Goal: Check status: Check status

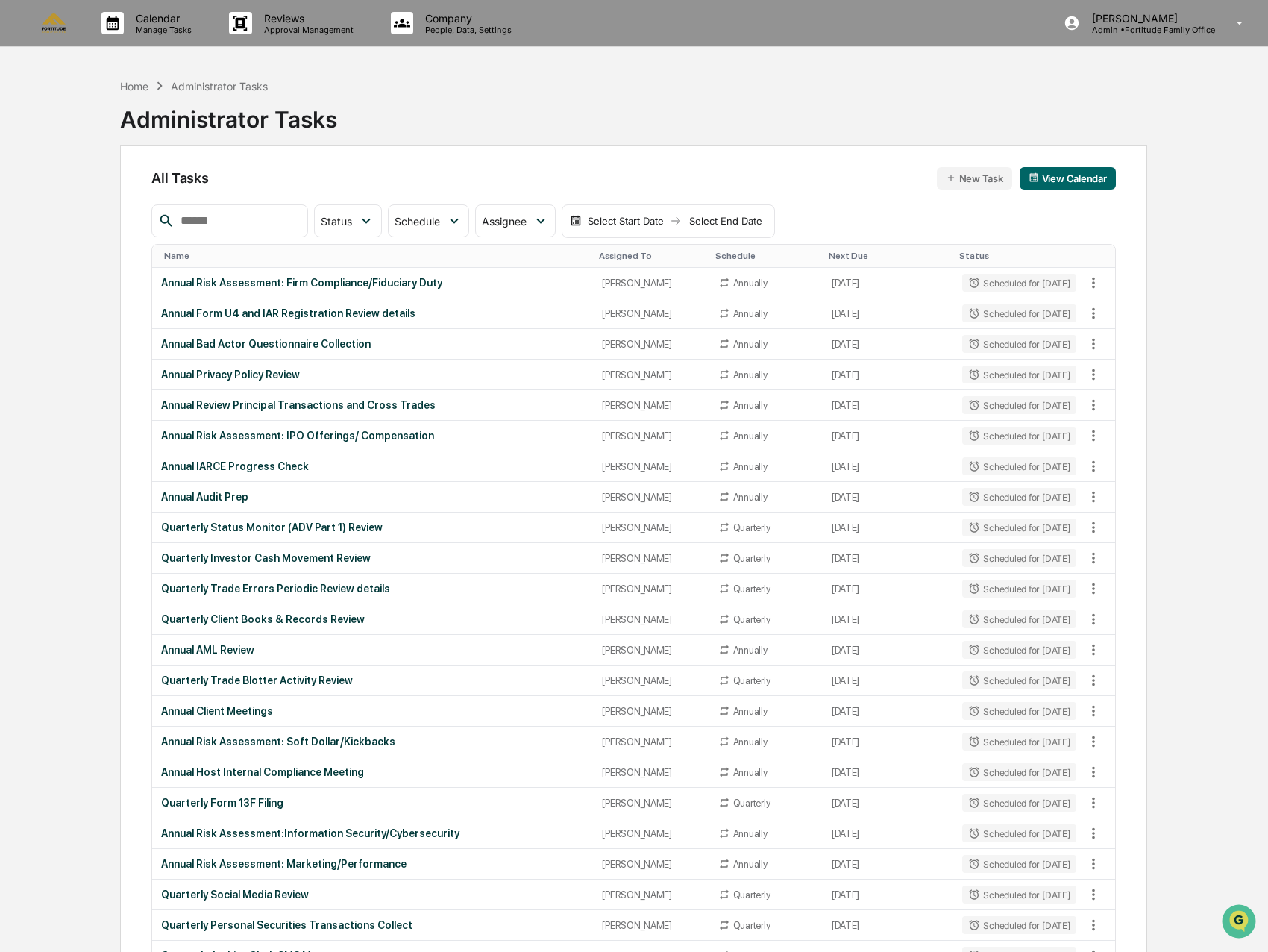
click at [354, 280] on div "Annual Risk Assessment: Firm Compliance/Fiduciary Duty" at bounding box center [373, 282] width 423 height 12
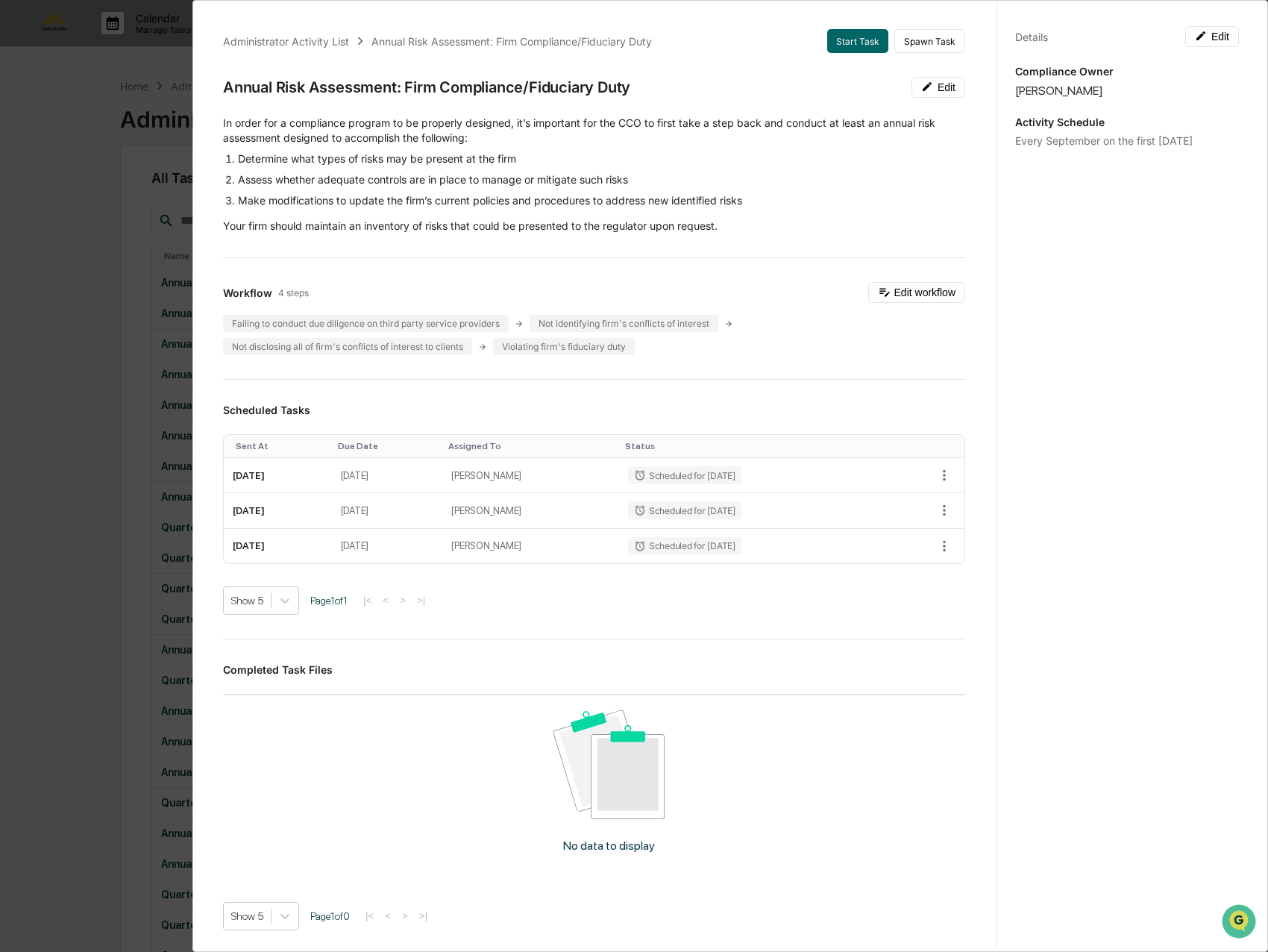
click at [128, 366] on div "Administrator Activity List Annual Risk Assessment: Firm Compliance/Fiduciary D…" at bounding box center [634, 476] width 1268 height 952
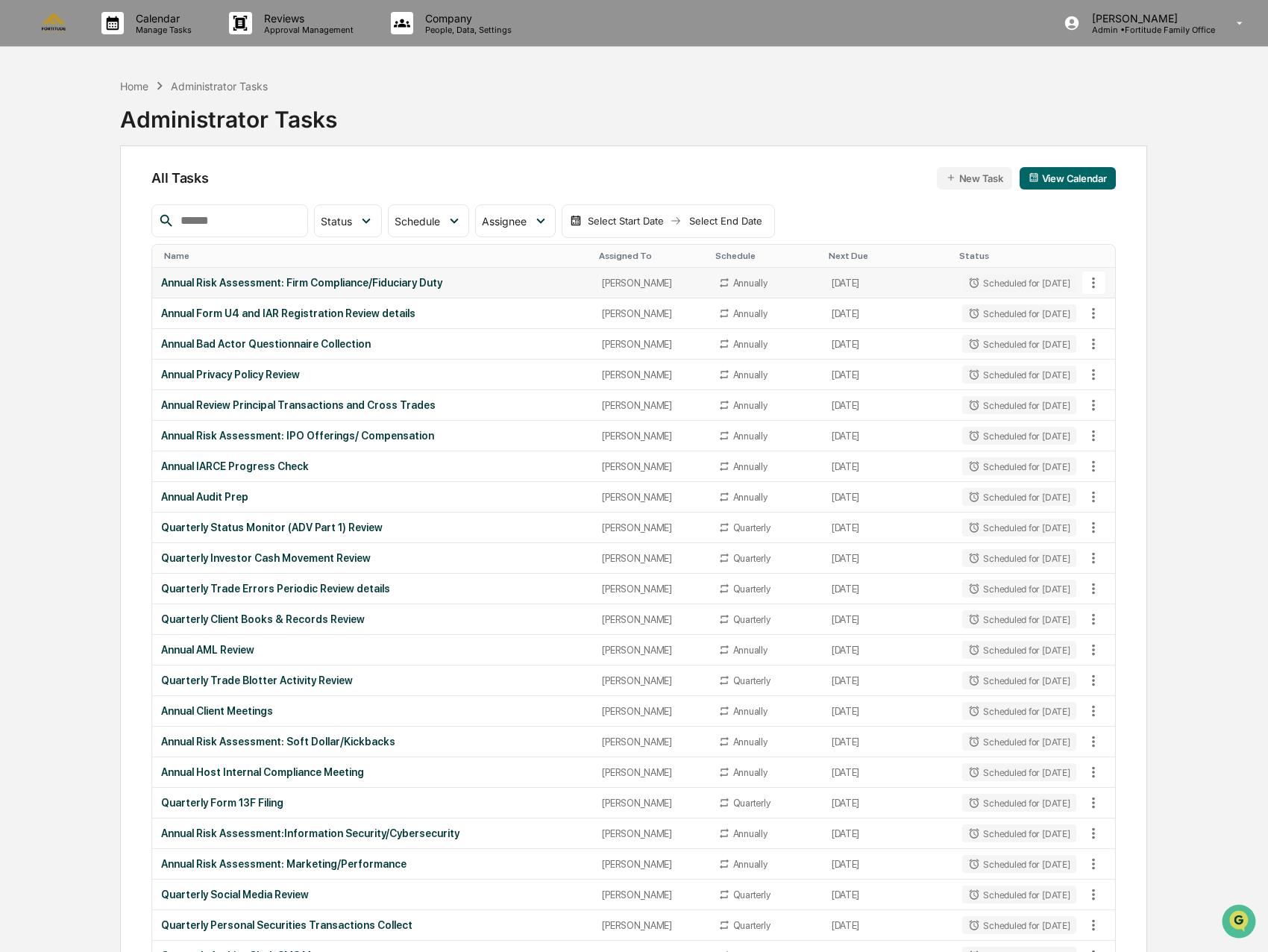
click at [324, 279] on div "Annual Risk Assessment: Firm Compliance/Fiduciary Duty" at bounding box center [373, 282] width 423 height 12
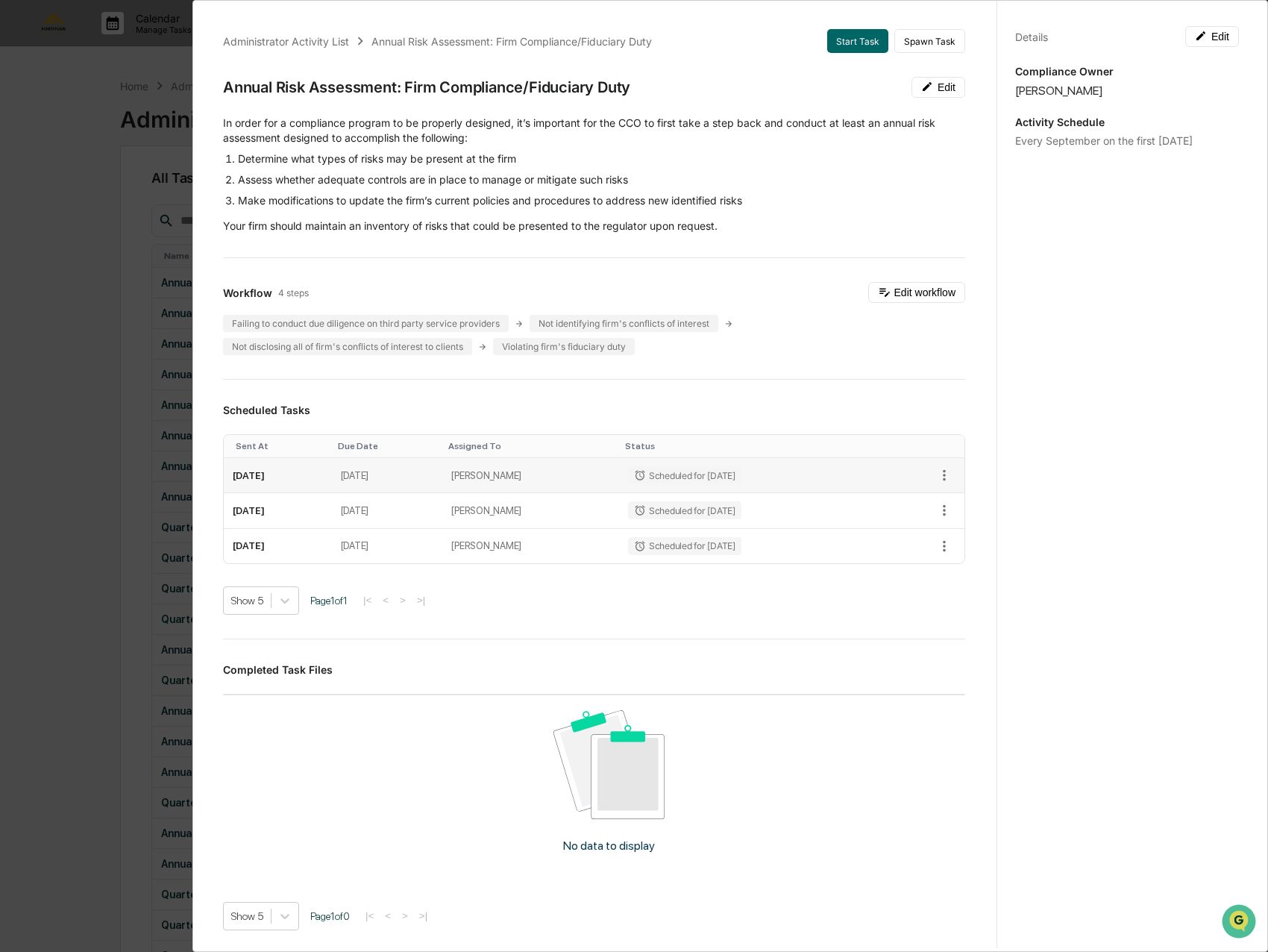
click at [332, 476] on td "[DATE]" at bounding box center [278, 476] width 108 height 35
click at [114, 295] on div "Administrator Activity List Annual Risk Assessment: Firm Compliance/Fiduciary D…" at bounding box center [634, 476] width 1268 height 952
